Goal: Transaction & Acquisition: Subscribe to service/newsletter

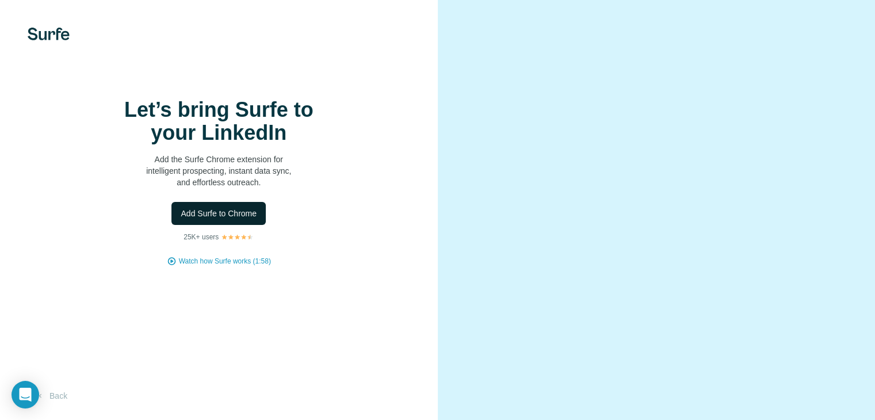
scroll to position [52, 0]
click at [225, 208] on span "Add Surfe to Chrome" at bounding box center [219, 214] width 76 height 12
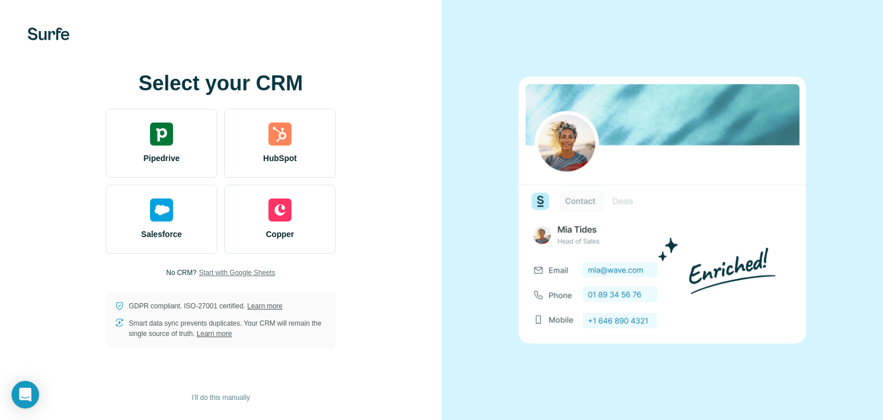
click at [254, 272] on span "Start with Google Sheets" at bounding box center [237, 272] width 76 height 10
click at [203, 395] on span "I’ll do this manually" at bounding box center [221, 397] width 58 height 10
